Goal: Information Seeking & Learning: Stay updated

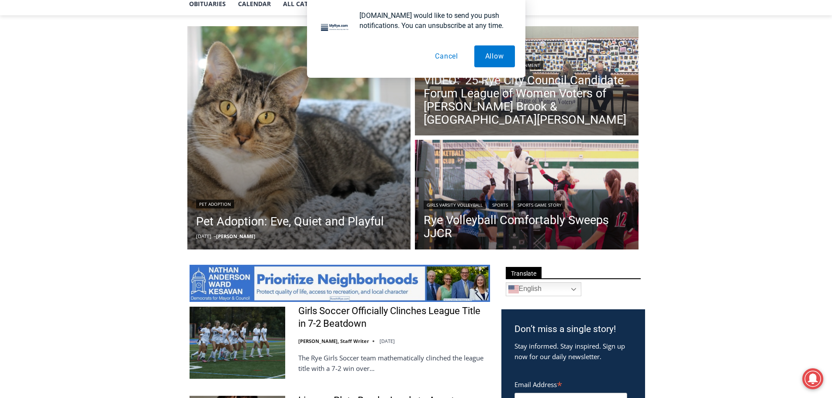
scroll to position [218, 0]
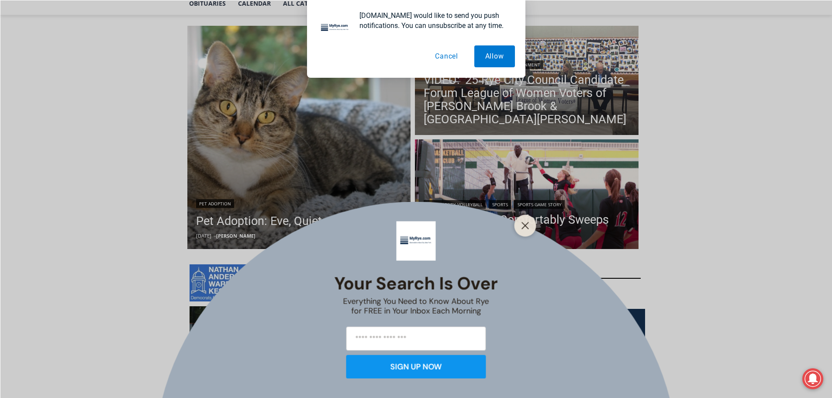
click at [536, 225] on div at bounding box center [526, 226] width 22 height 22
click at [523, 225] on icon "Close" at bounding box center [526, 226] width 8 height 8
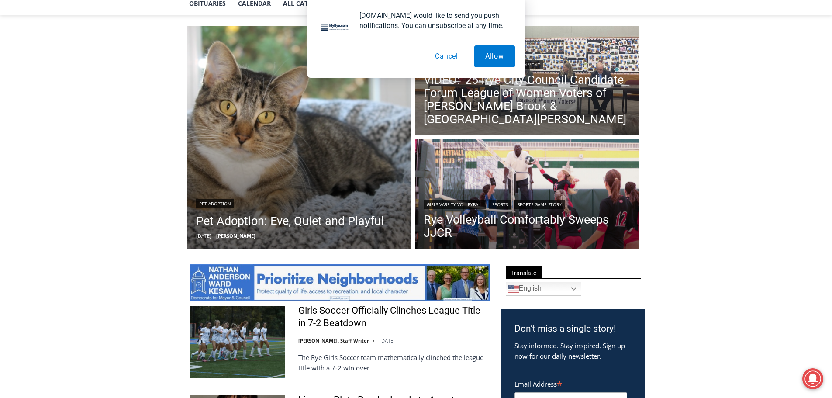
click at [445, 56] on button "Cancel" at bounding box center [446, 56] width 45 height 22
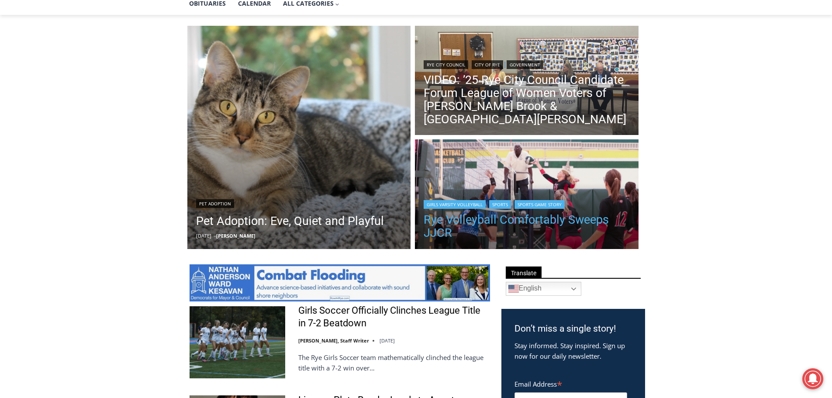
click at [507, 229] on link "Rye Volleyball Comfortably Sweeps JJCR" at bounding box center [527, 226] width 206 height 26
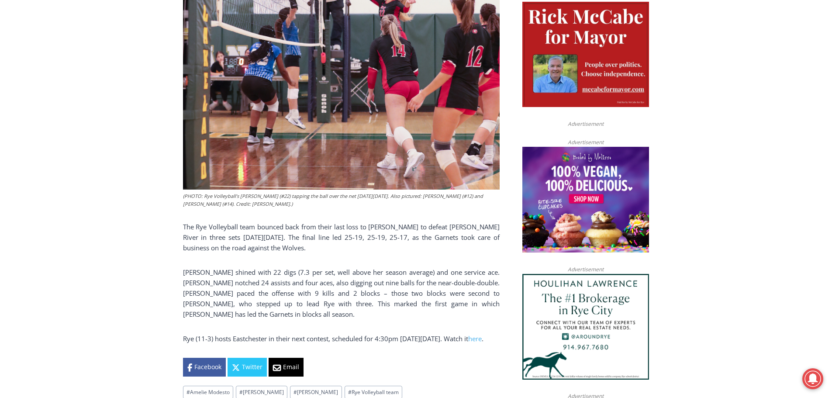
scroll to position [464, 0]
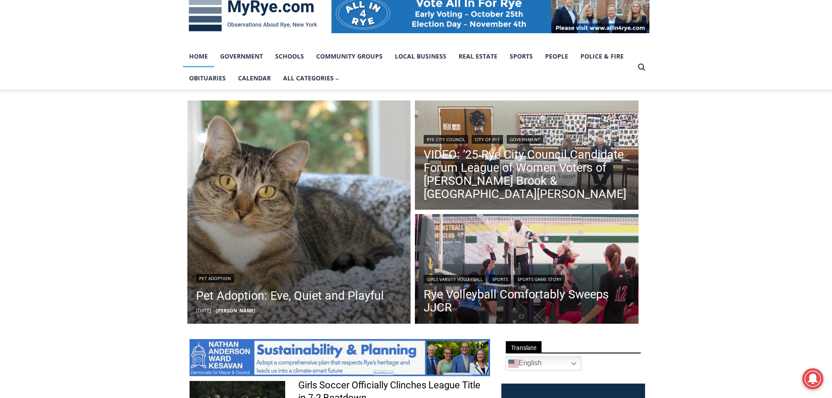
scroll to position [256, 0]
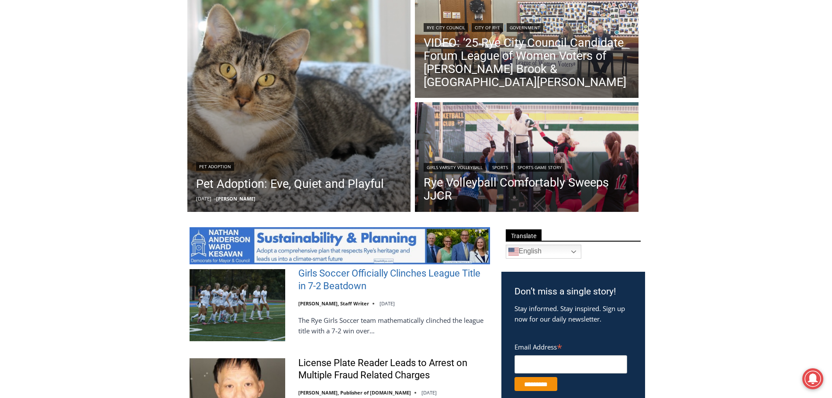
click at [329, 289] on link "Girls Soccer Officially Clinches League Title in 7-2 Beatdown" at bounding box center [394, 279] width 192 height 25
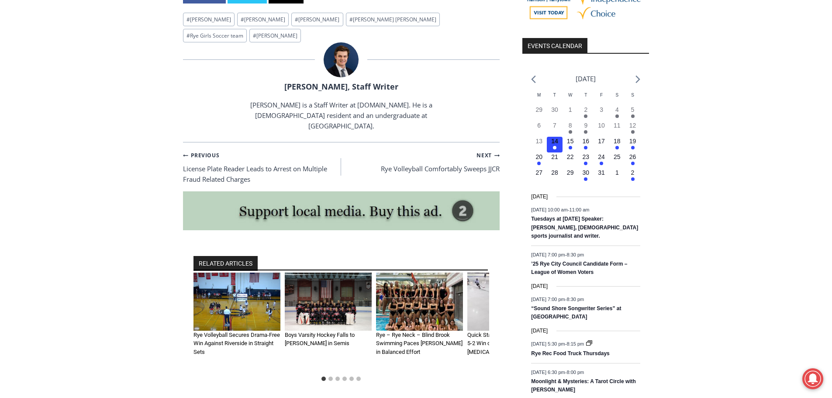
scroll to position [1136, 0]
